Goal: Information Seeking & Learning: Learn about a topic

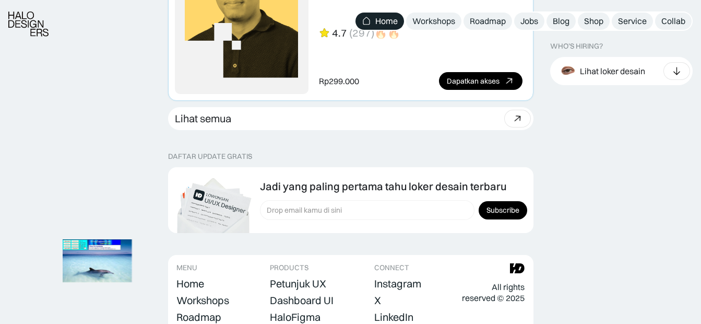
scroll to position [2976, 0]
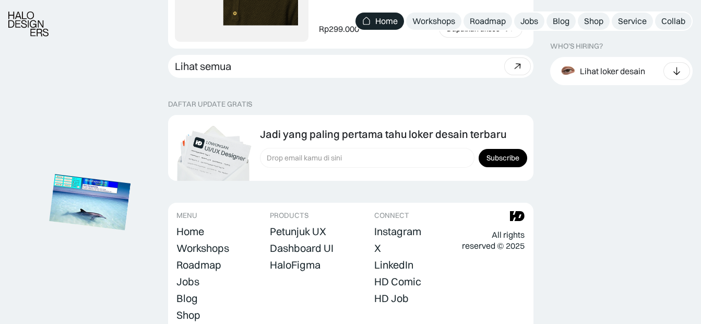
click at [96, 209] on img at bounding box center [90, 202] width 81 height 56
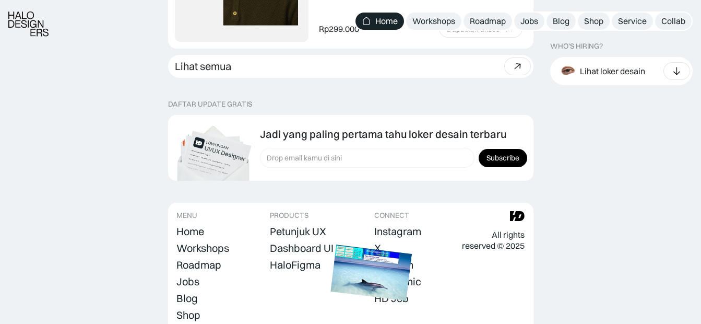
click at [378, 267] on img at bounding box center [371, 272] width 81 height 56
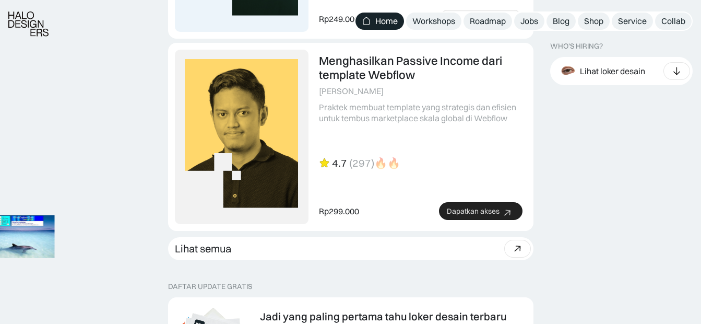
scroll to position [2798, 0]
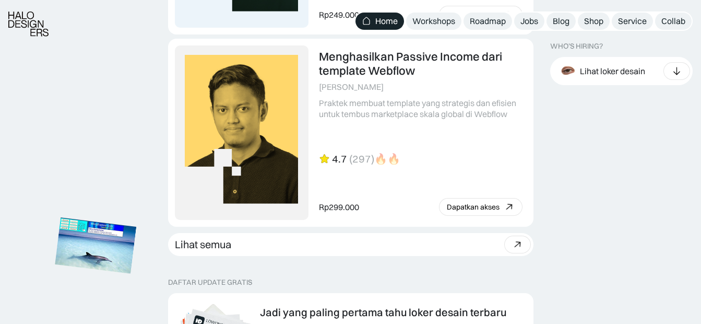
click at [137, 274] on img at bounding box center [95, 246] width 81 height 56
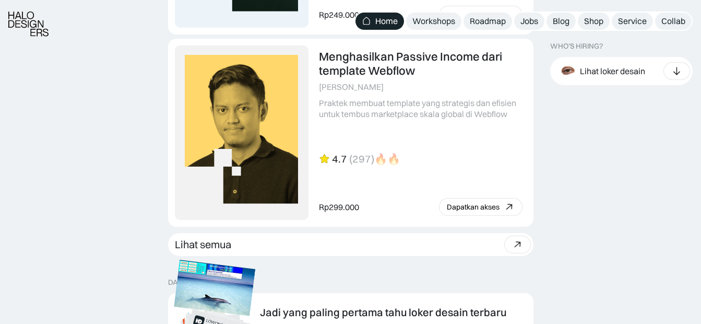
click at [185, 301] on img at bounding box center [214, 288] width 81 height 56
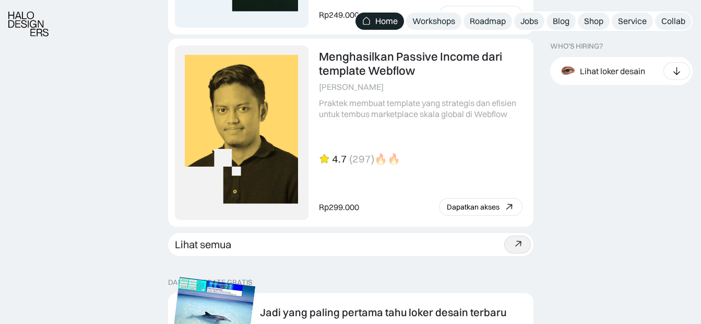
click at [217, 295] on img at bounding box center [214, 305] width 81 height 56
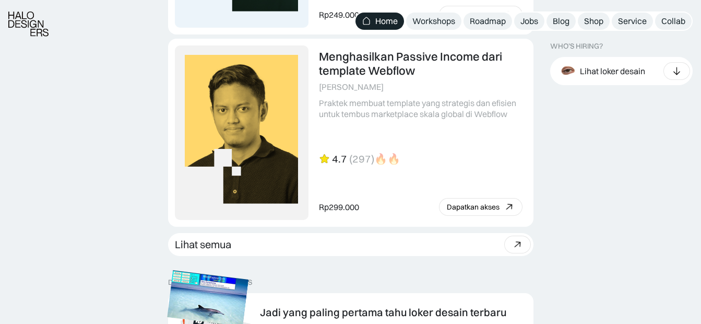
click at [216, 292] on img at bounding box center [208, 298] width 81 height 56
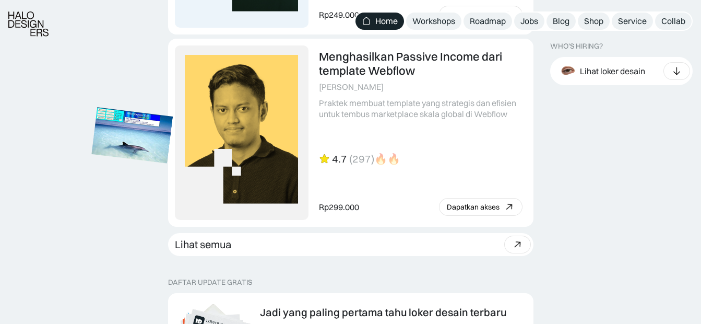
click at [136, 136] on img at bounding box center [131, 136] width 81 height 56
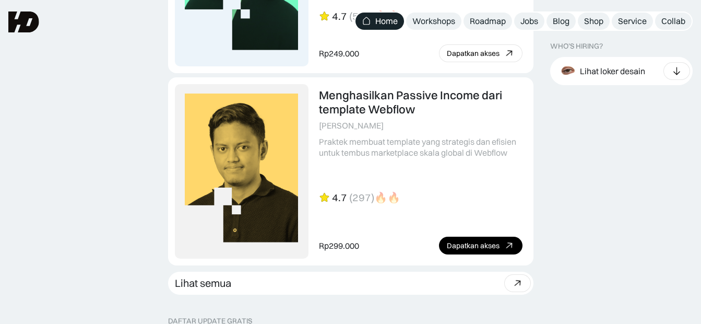
scroll to position [2746, 0]
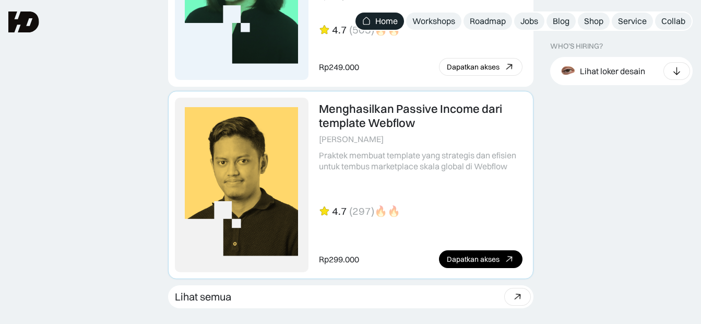
click at [447, 125] on link at bounding box center [351, 184] width 364 height 187
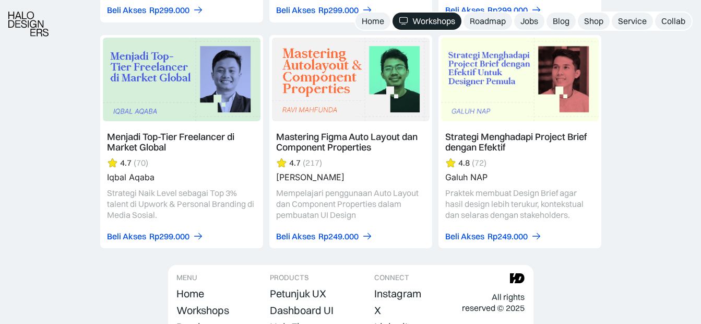
scroll to position [3342, 0]
